Goal: Find specific page/section: Find specific page/section

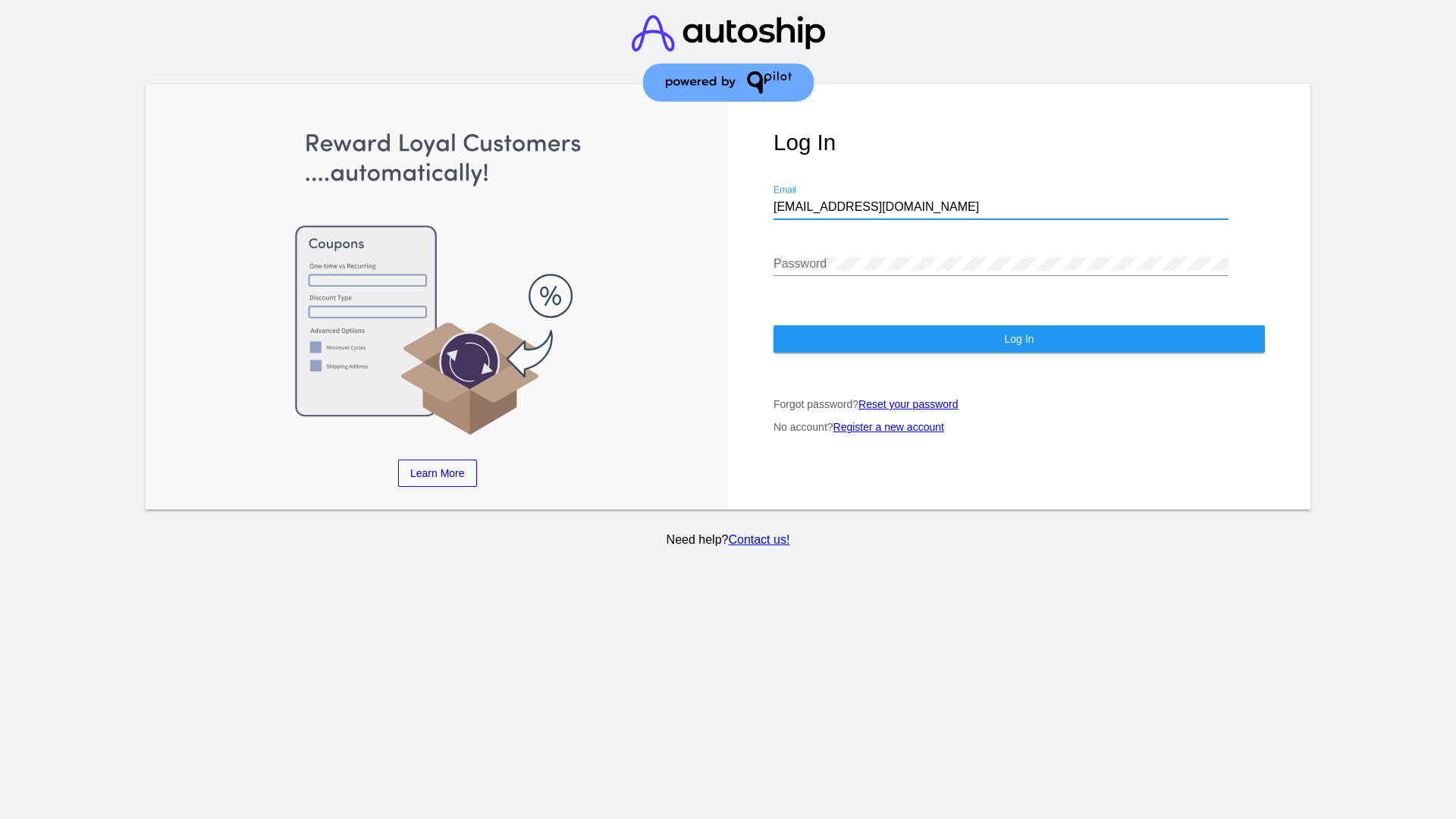
type input "[EMAIL_ADDRESS][DOMAIN_NAME]"
click at [1019, 339] on span "Log In" at bounding box center [1019, 338] width 30 height 12
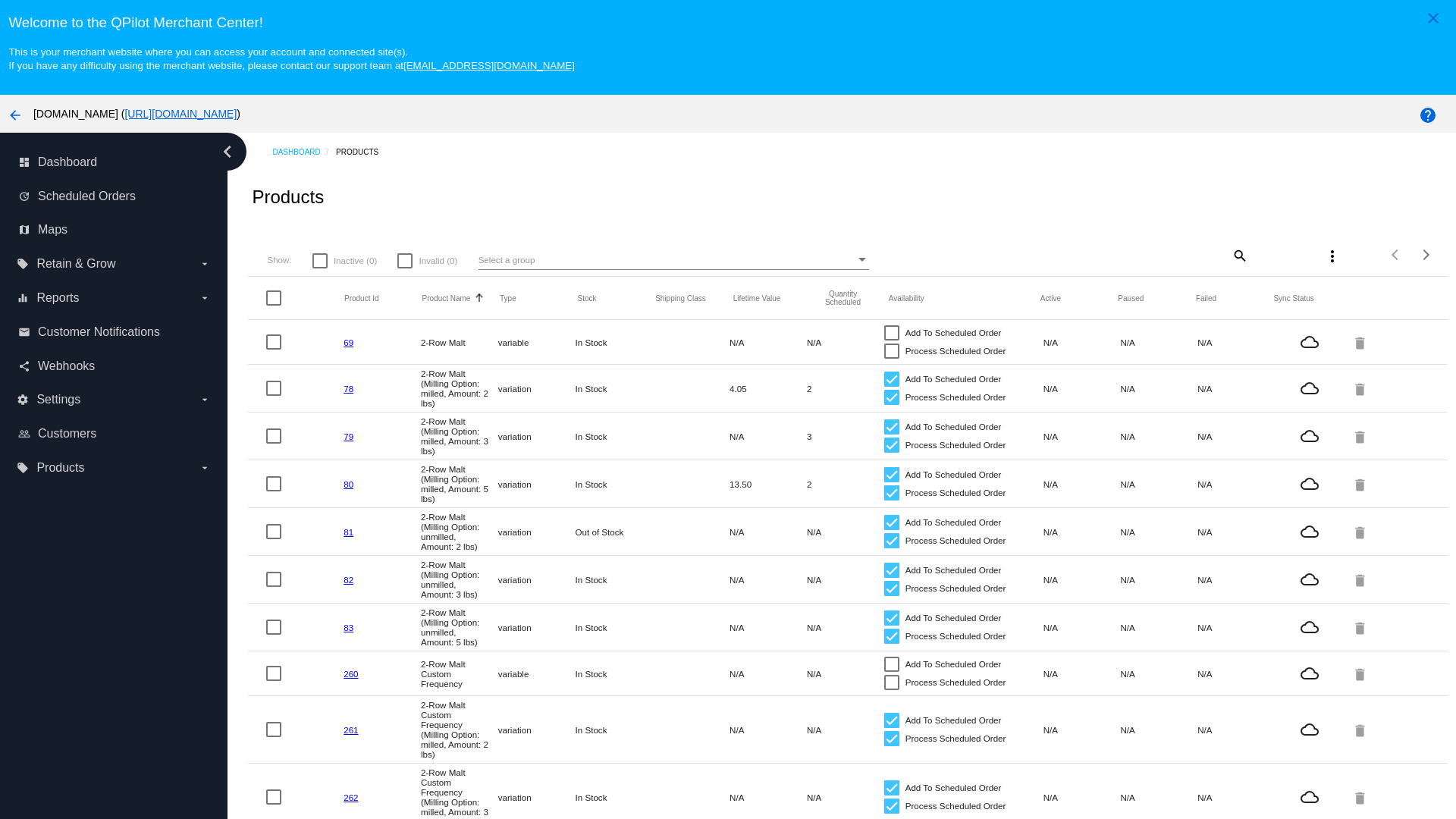
click at [1238, 255] on mat-icon "search" at bounding box center [1238, 254] width 18 height 23
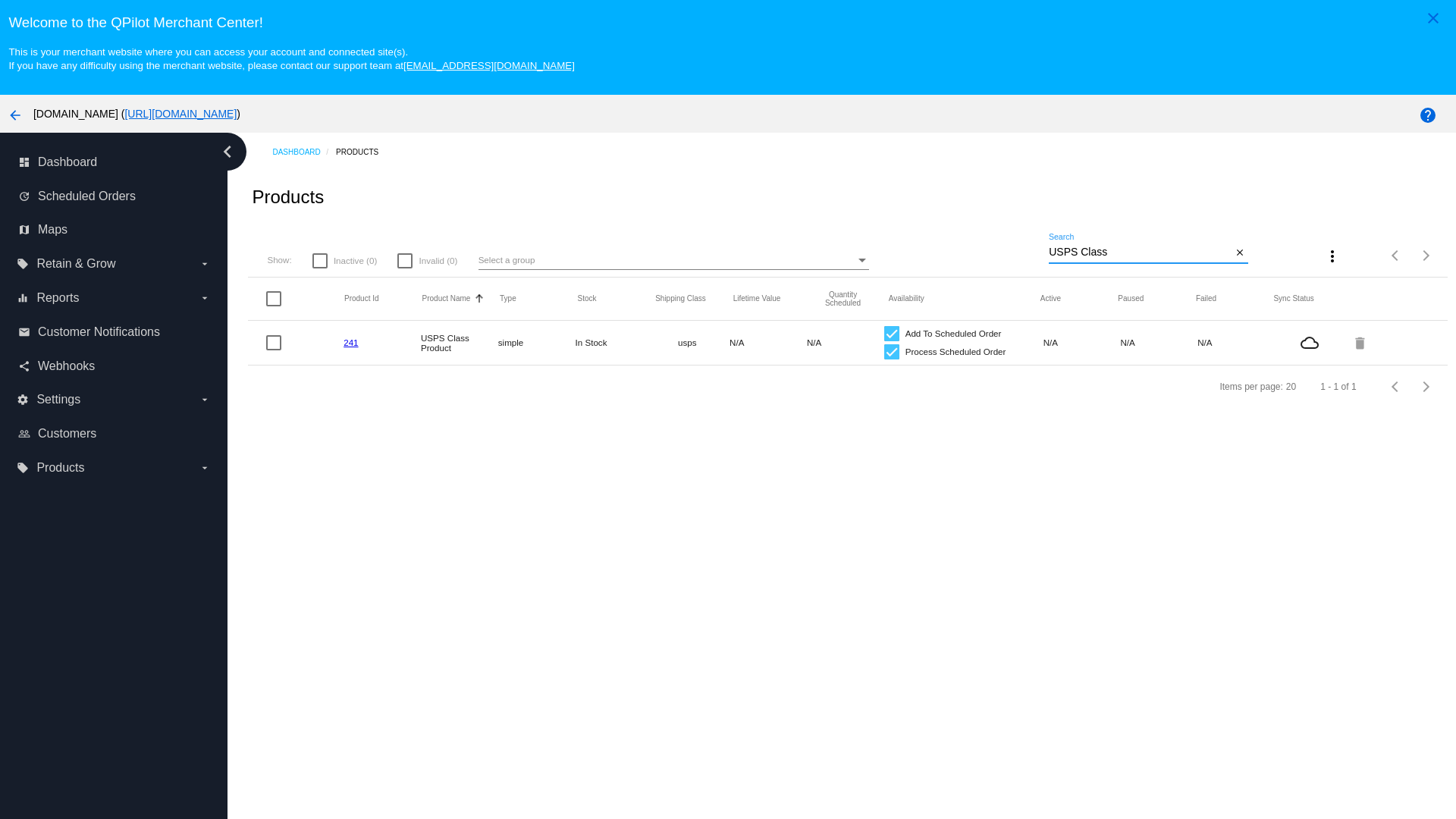
type input "Variable Enable"
